Goal: Information Seeking & Learning: Learn about a topic

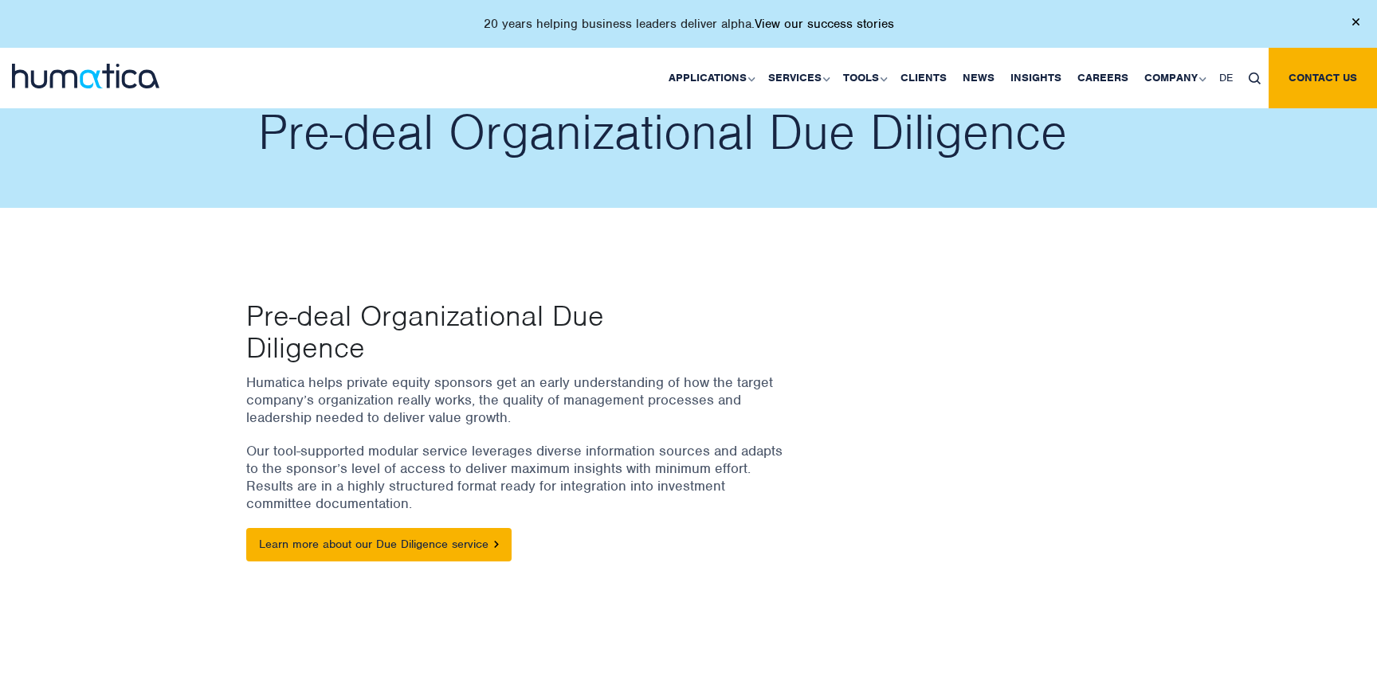
click at [844, 24] on link "View our success stories" at bounding box center [823, 24] width 139 height 16
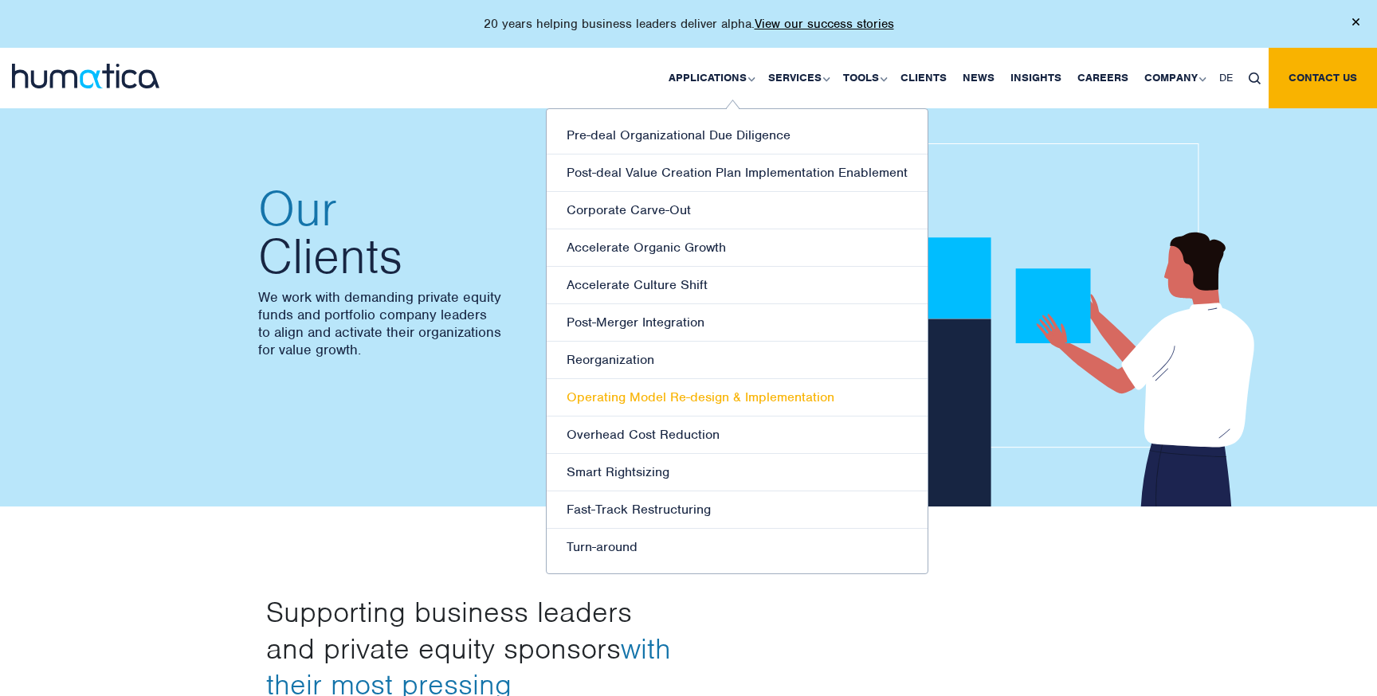
click at [708, 396] on link "Operating Model Re-design & Implementation" at bounding box center [737, 397] width 381 height 37
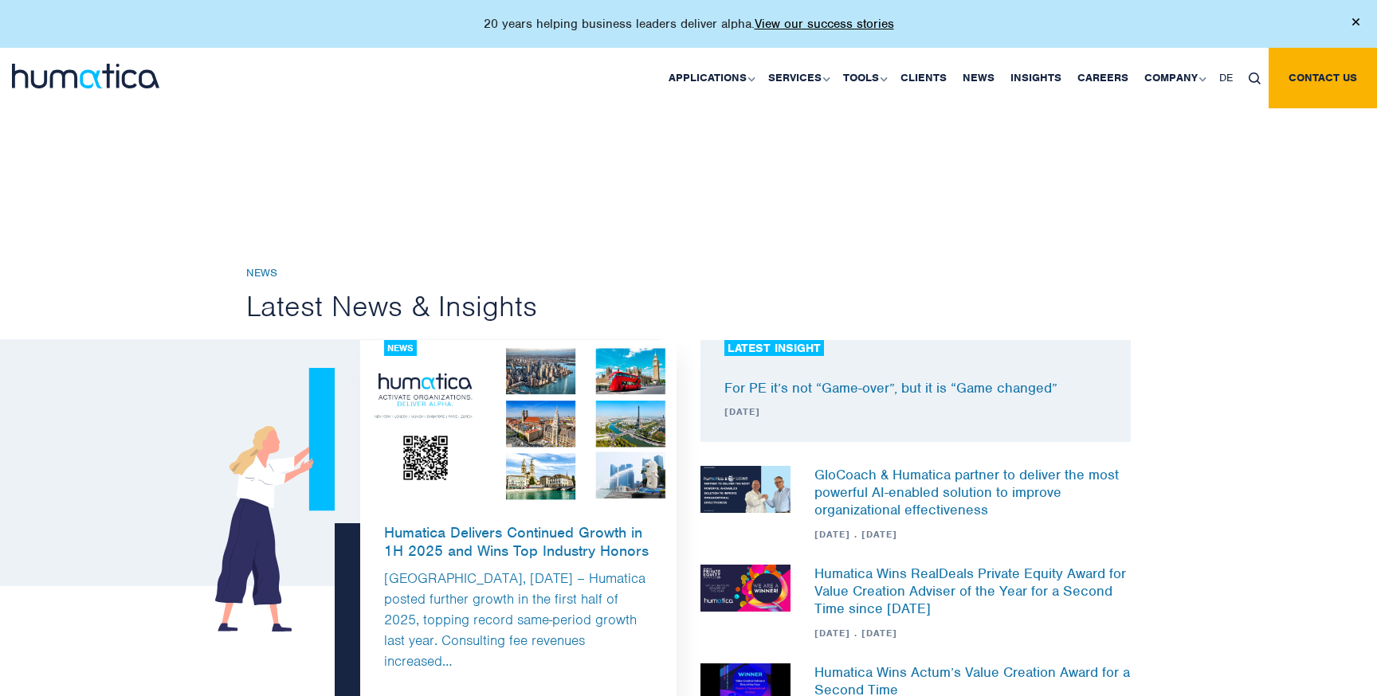
scroll to position [522, 0]
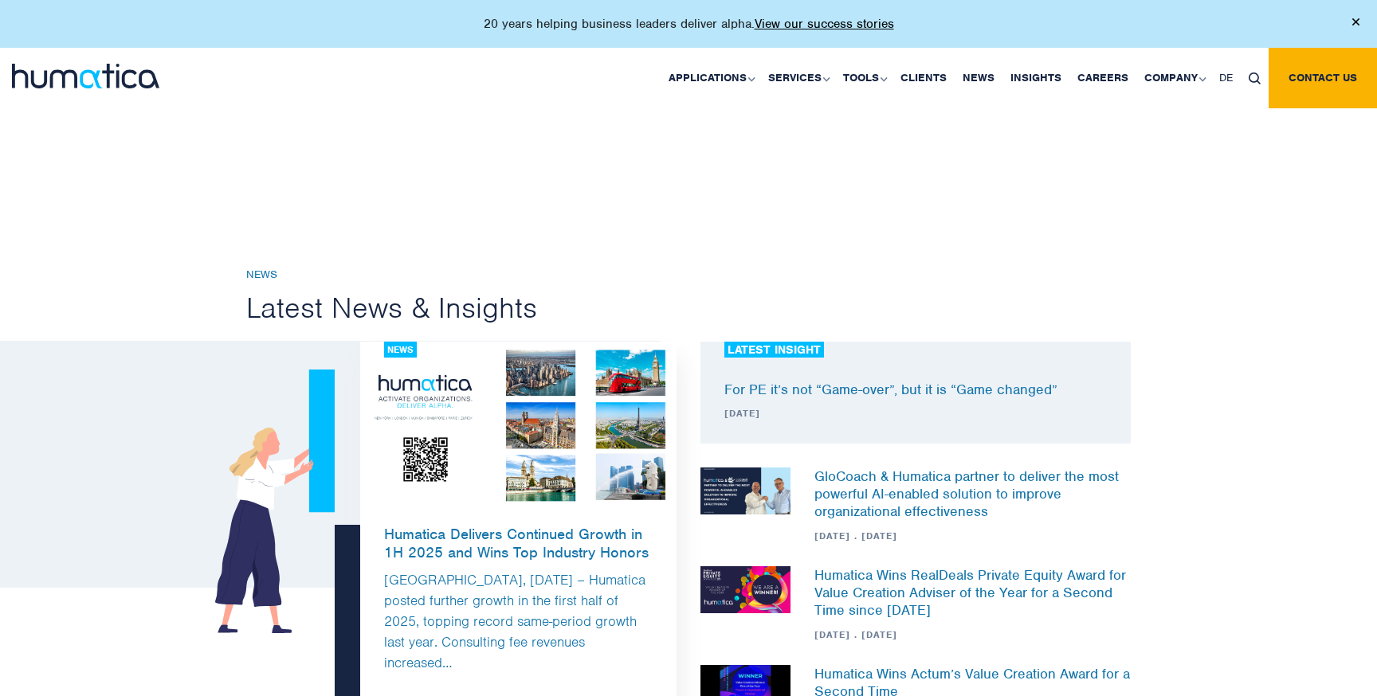
click at [538, 428] on img at bounding box center [518, 425] width 317 height 167
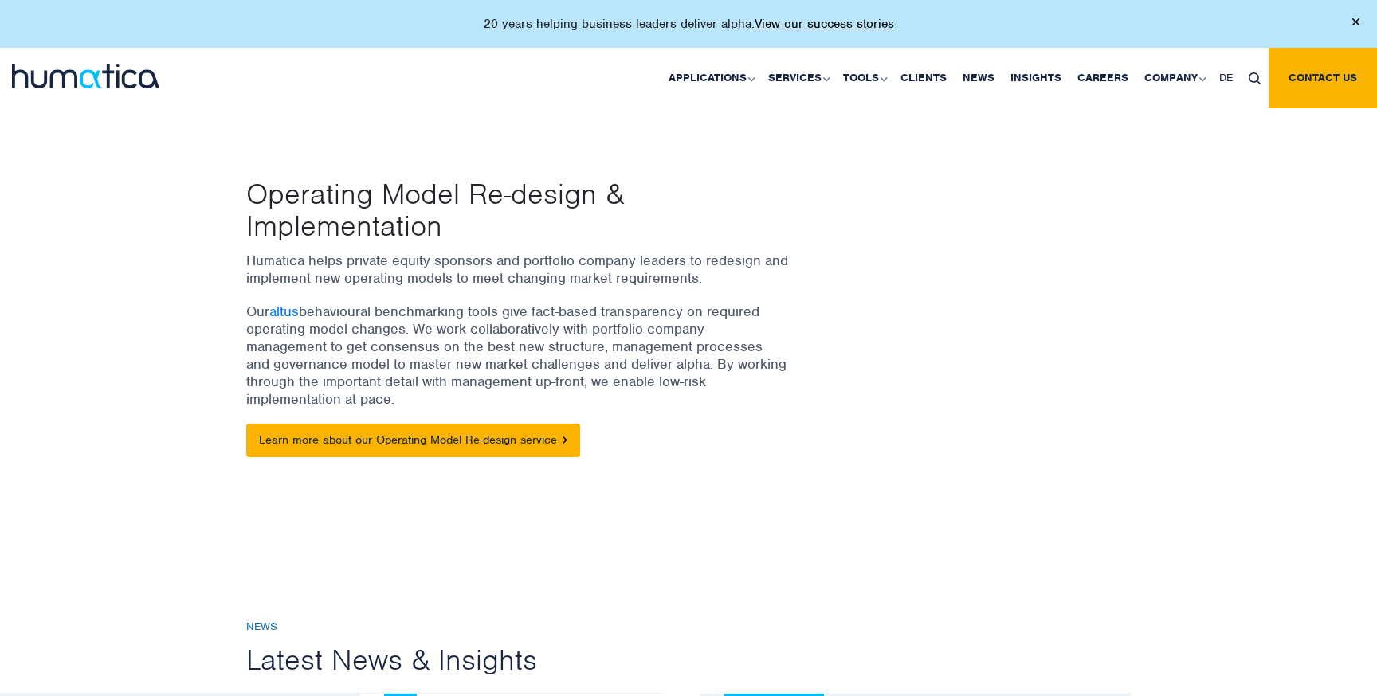
scroll to position [0, 0]
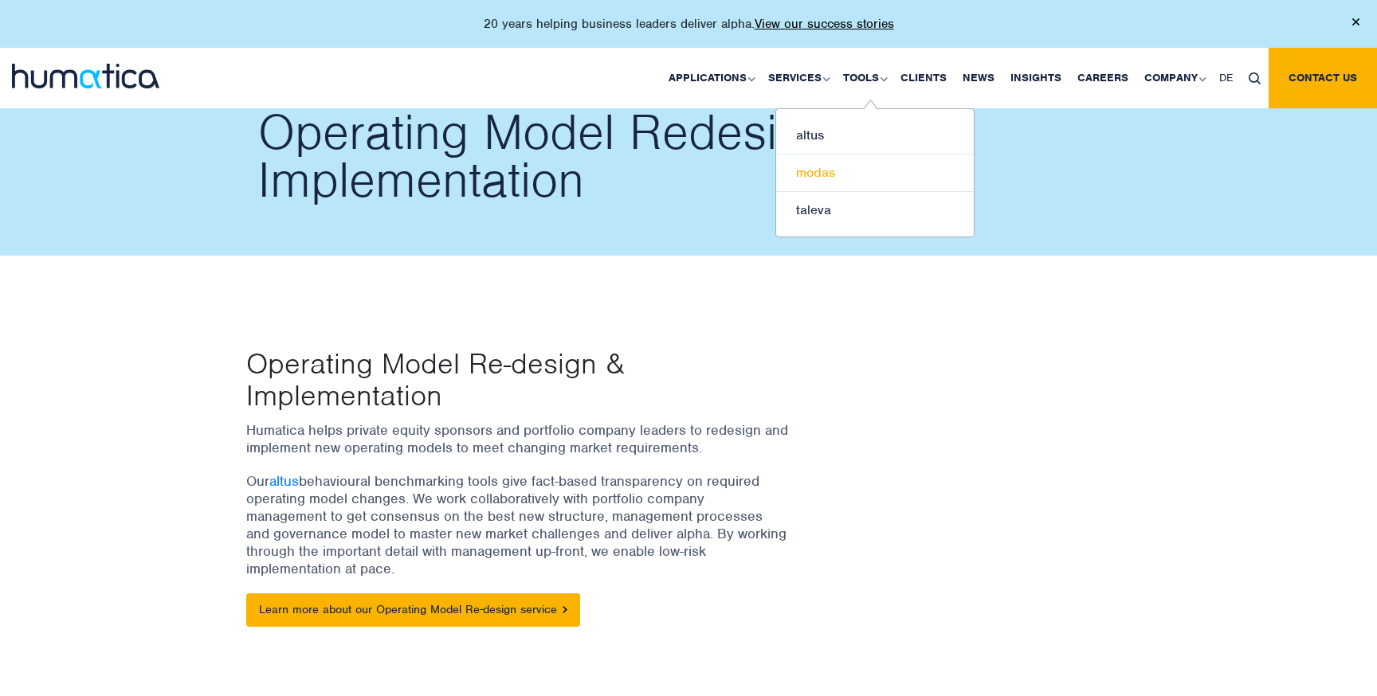
click at [813, 167] on link "modas" at bounding box center [875, 173] width 198 height 37
